Goal: Find specific page/section: Find specific page/section

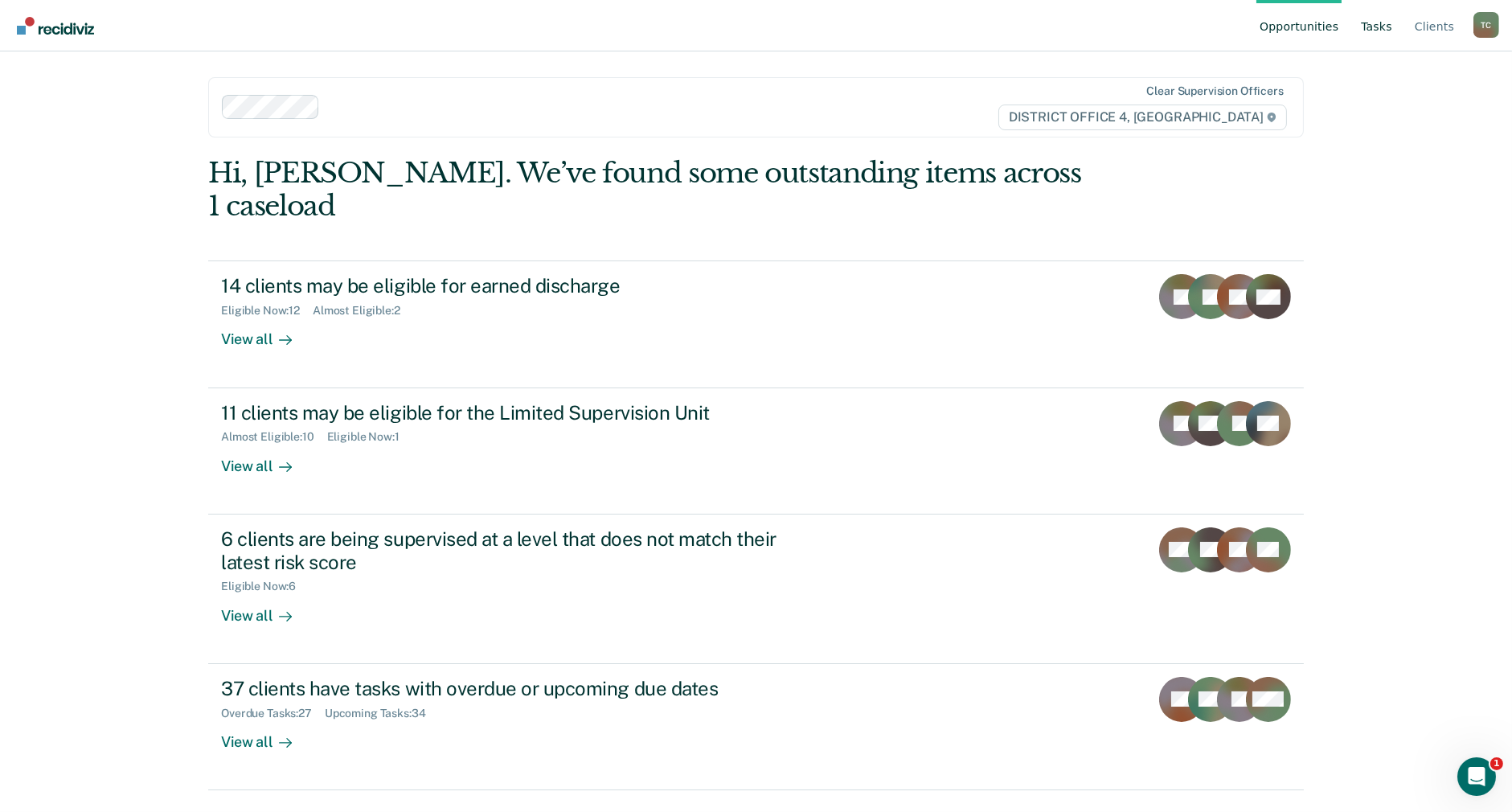
click at [1388, 30] on link "Tasks" at bounding box center [1376, 26] width 38 height 52
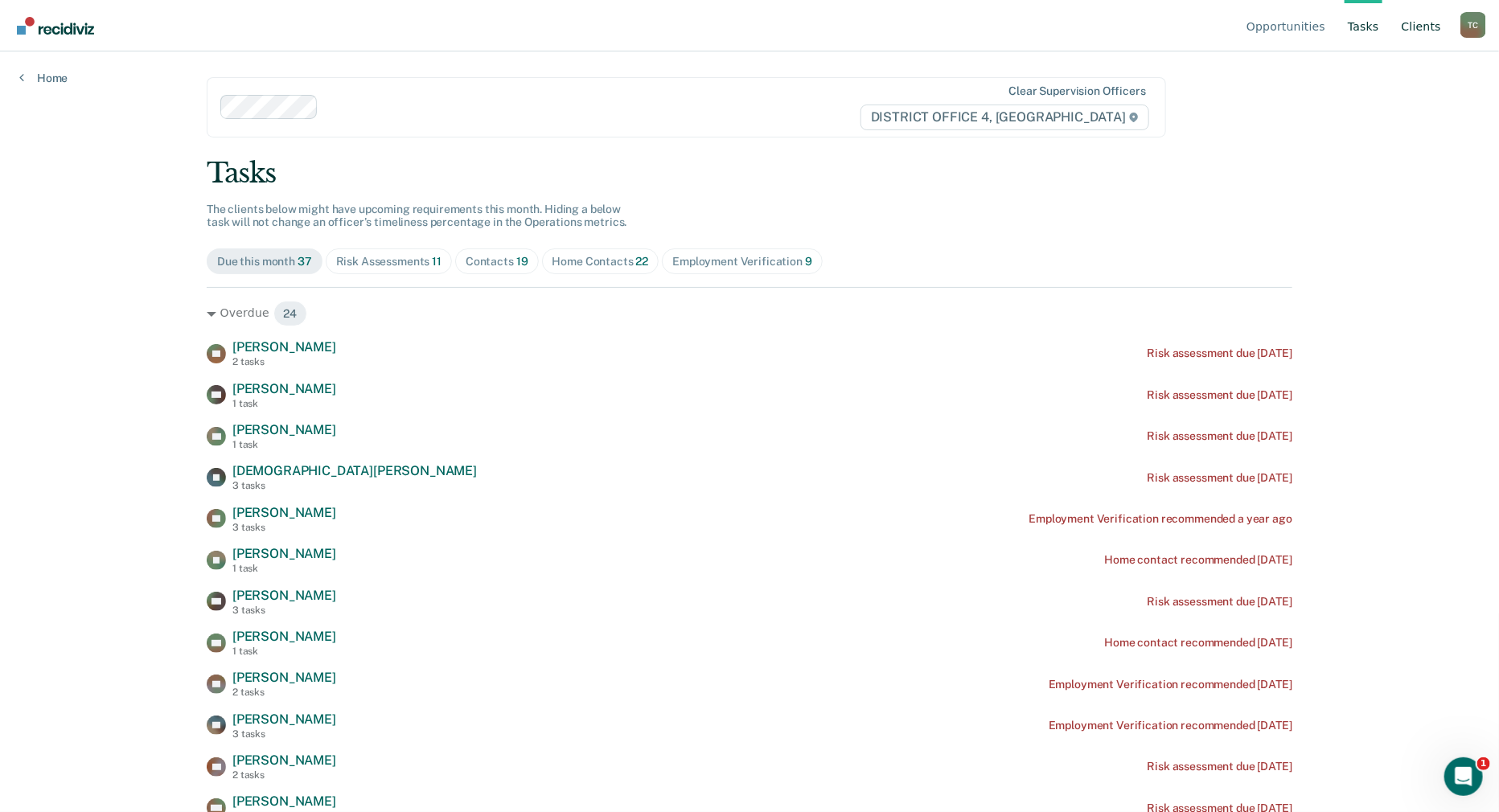
click at [1432, 31] on link "Client s" at bounding box center [1422, 26] width 46 height 52
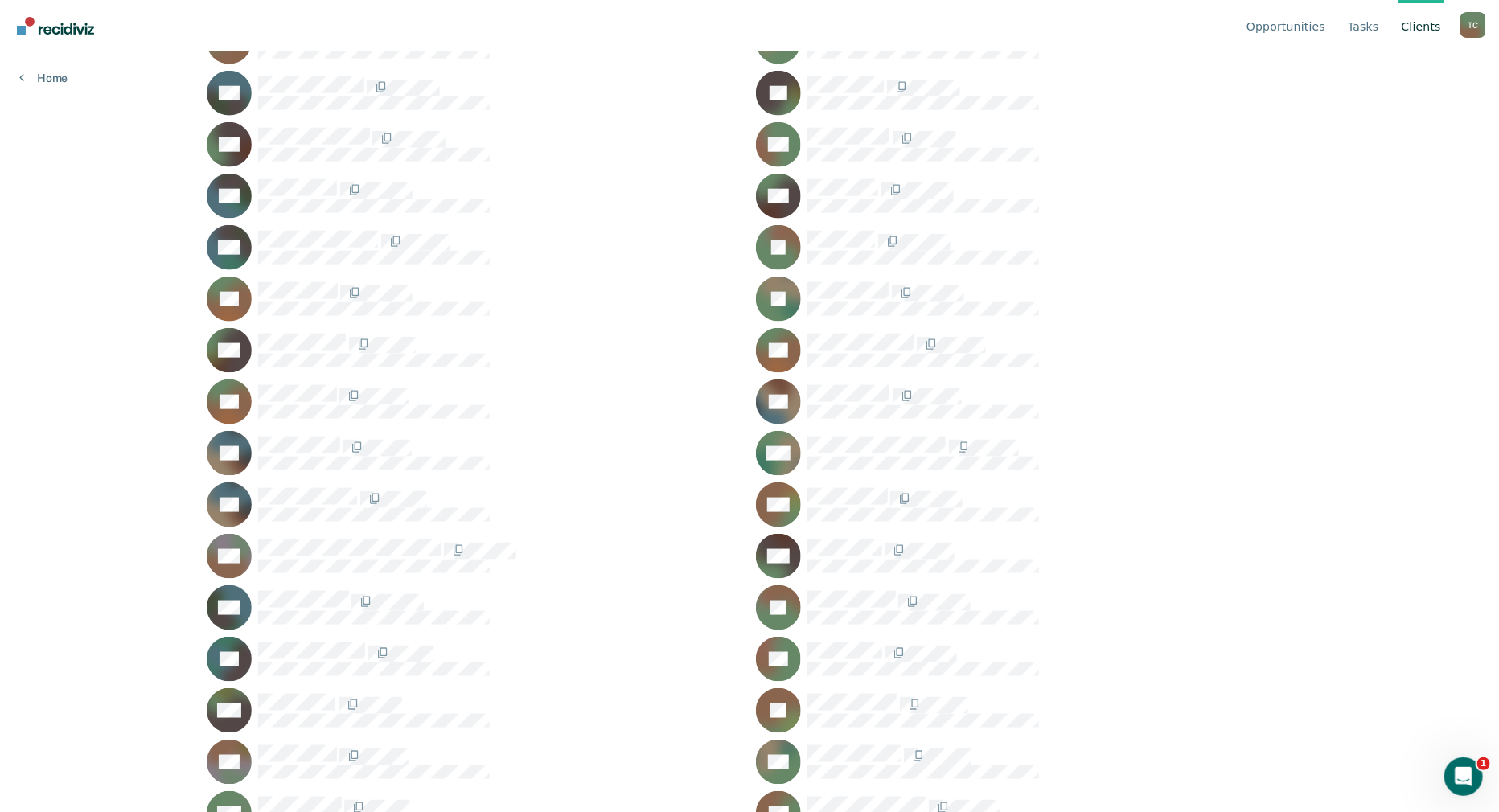
scroll to position [1140, 0]
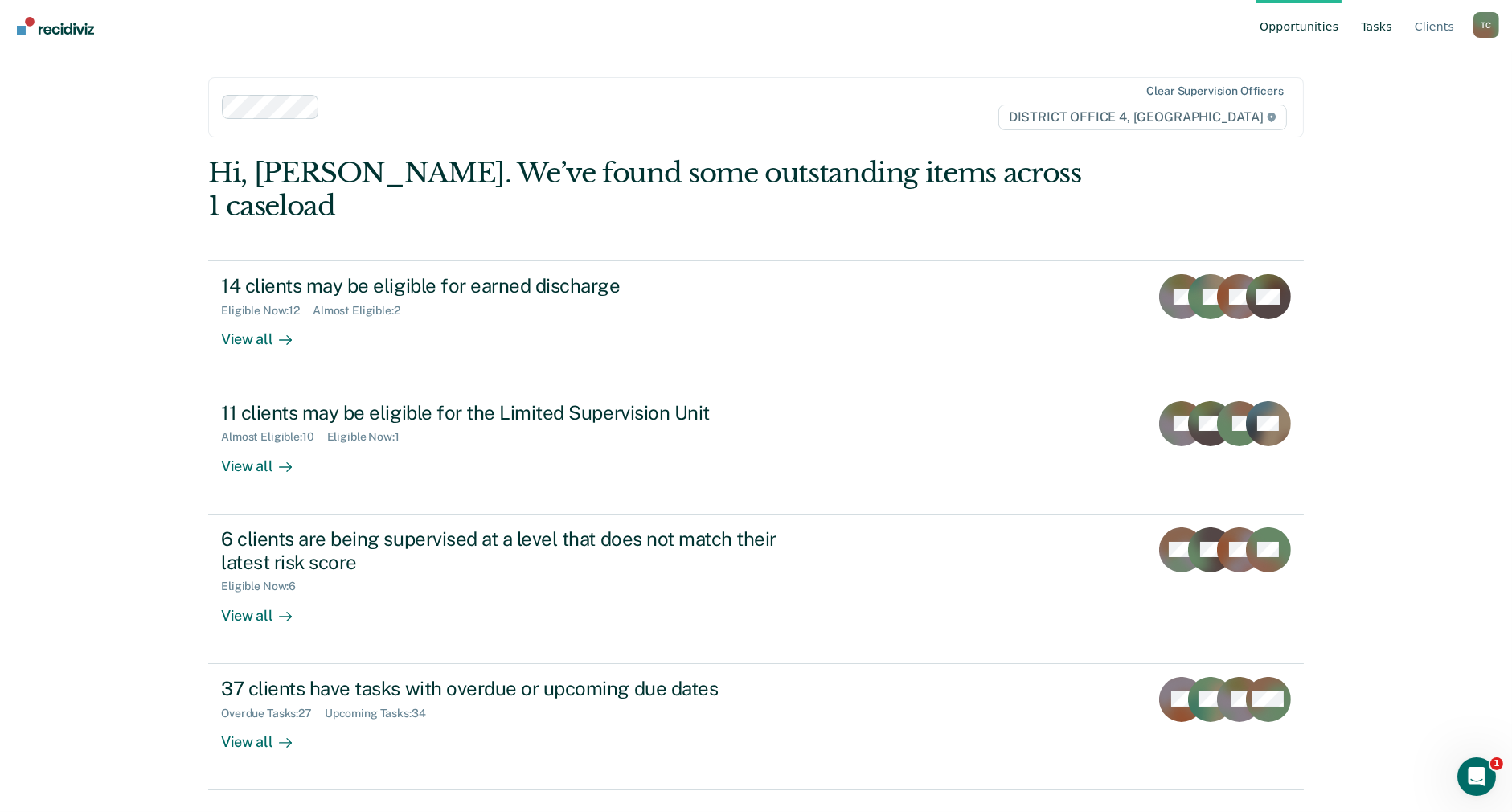
click at [1391, 27] on link "Tasks" at bounding box center [1376, 26] width 38 height 52
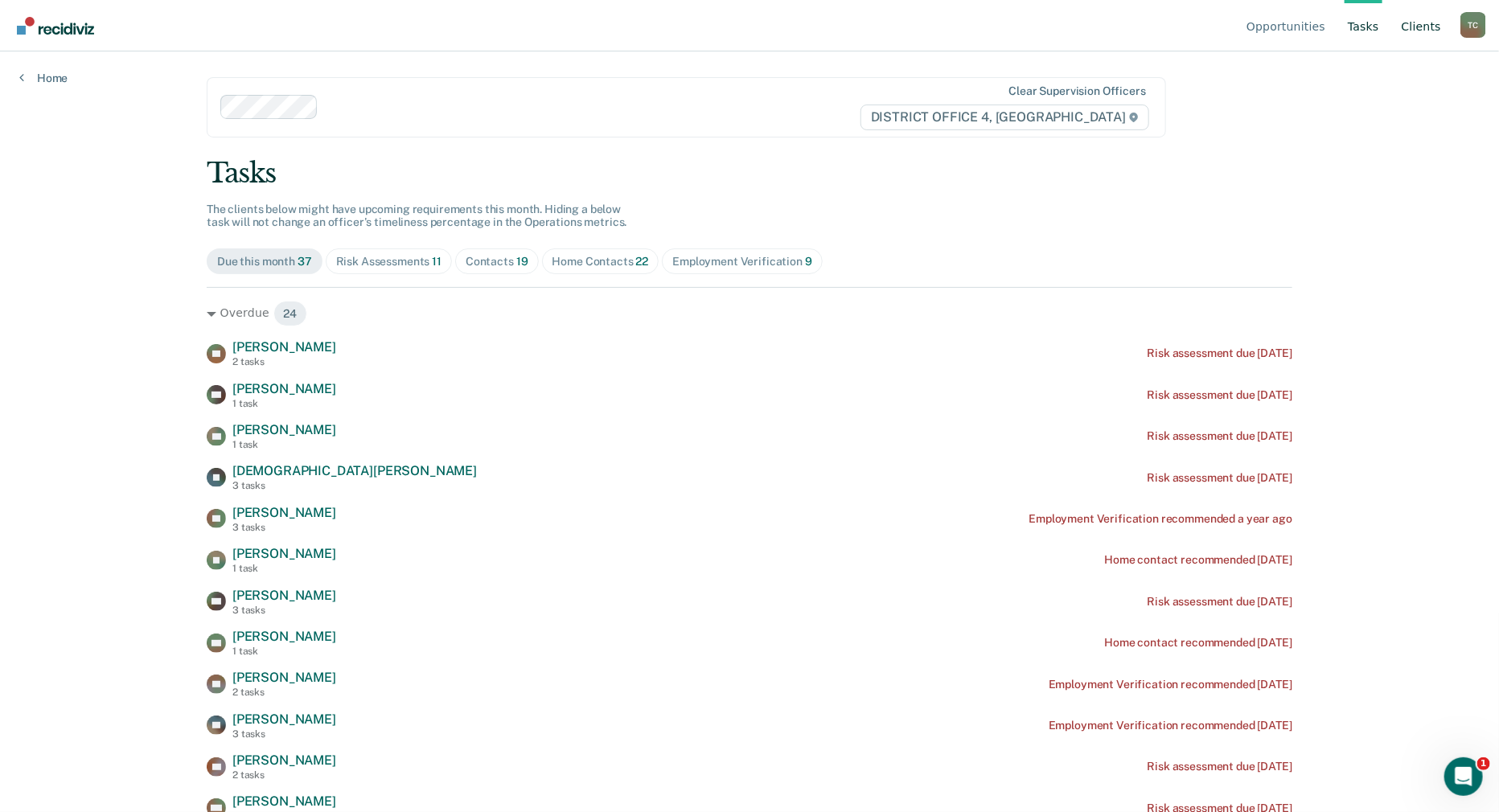
click at [1435, 21] on link "Client s" at bounding box center [1422, 26] width 46 height 52
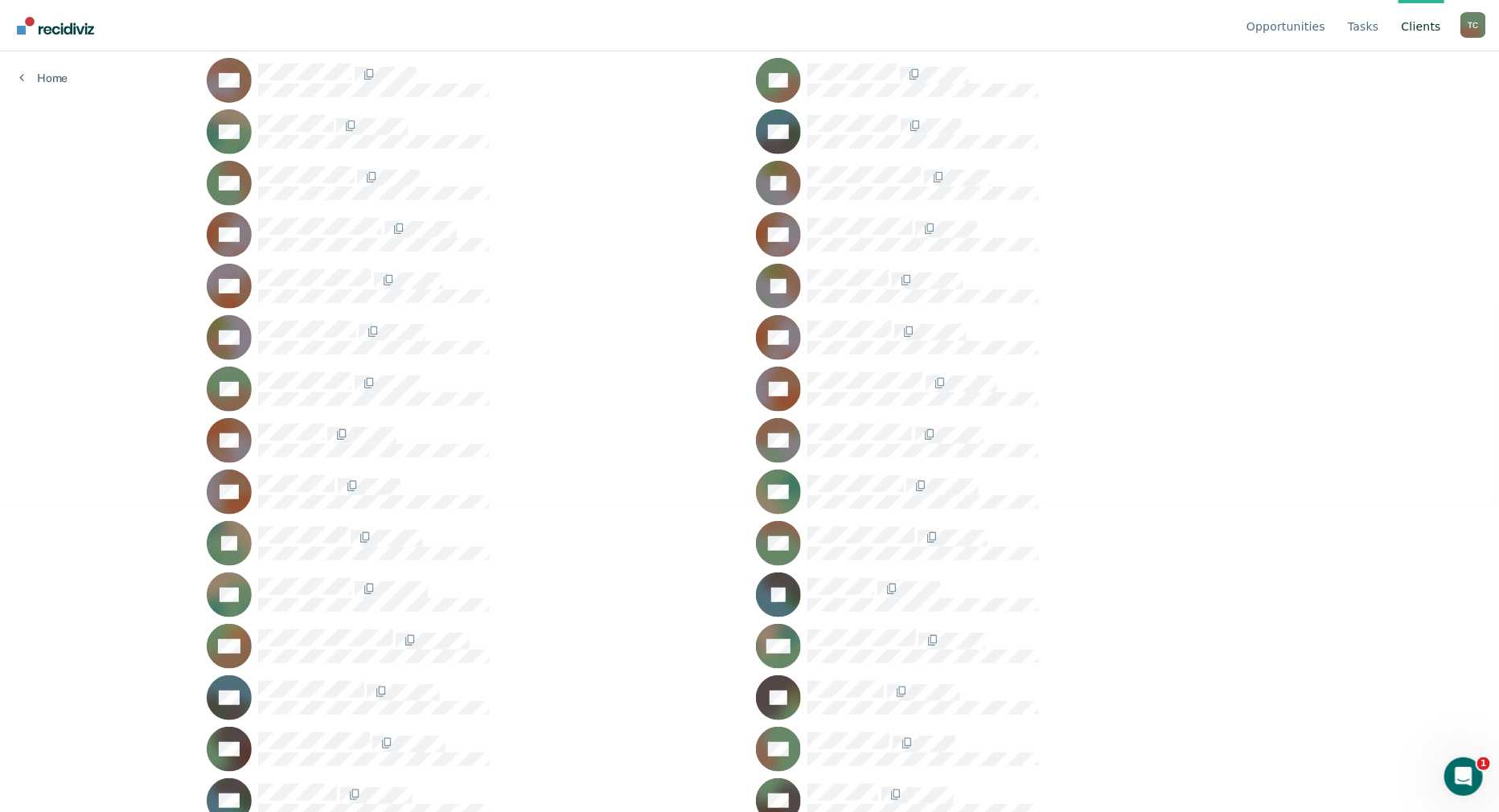
scroll to position [336, 0]
